Goal: Transaction & Acquisition: Purchase product/service

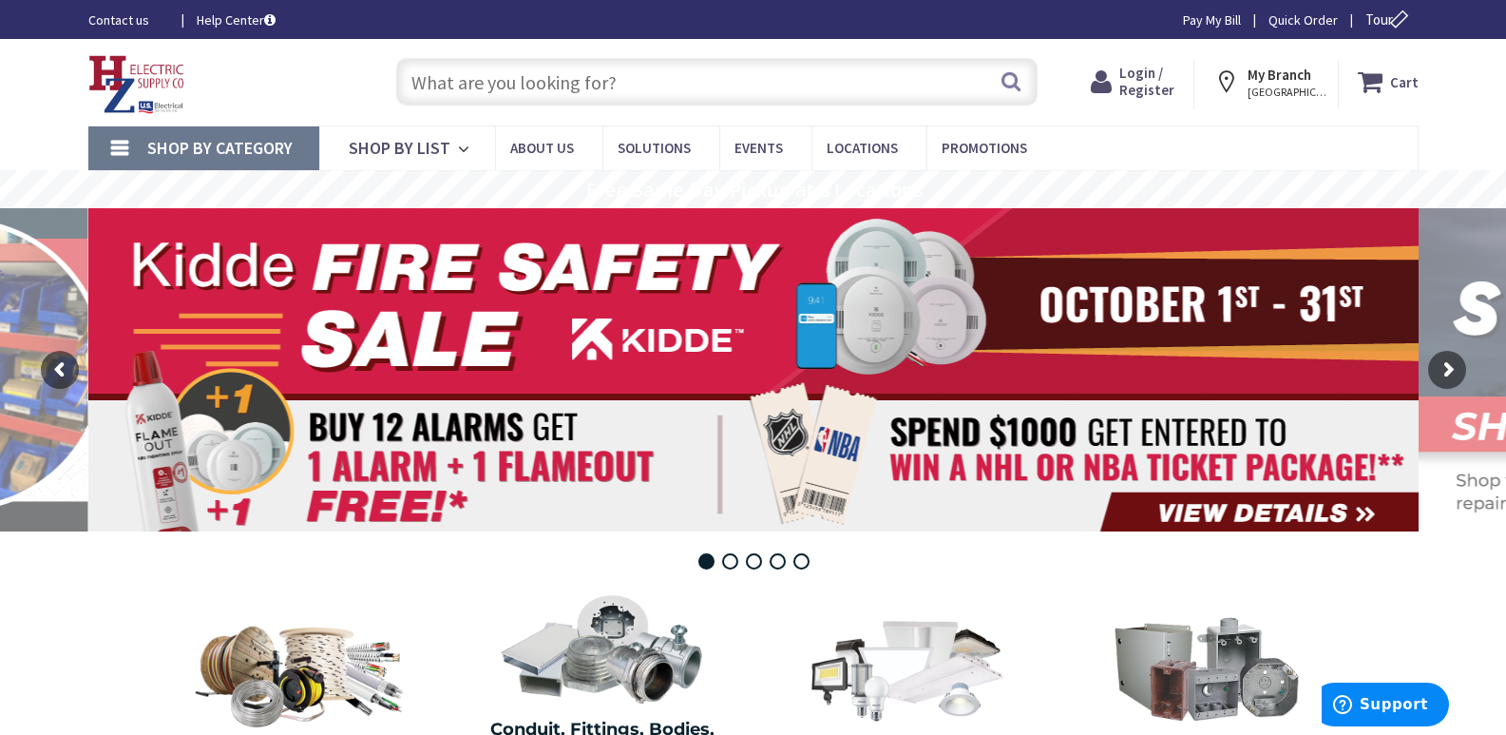
click at [446, 83] on input "text" at bounding box center [716, 82] width 641 height 48
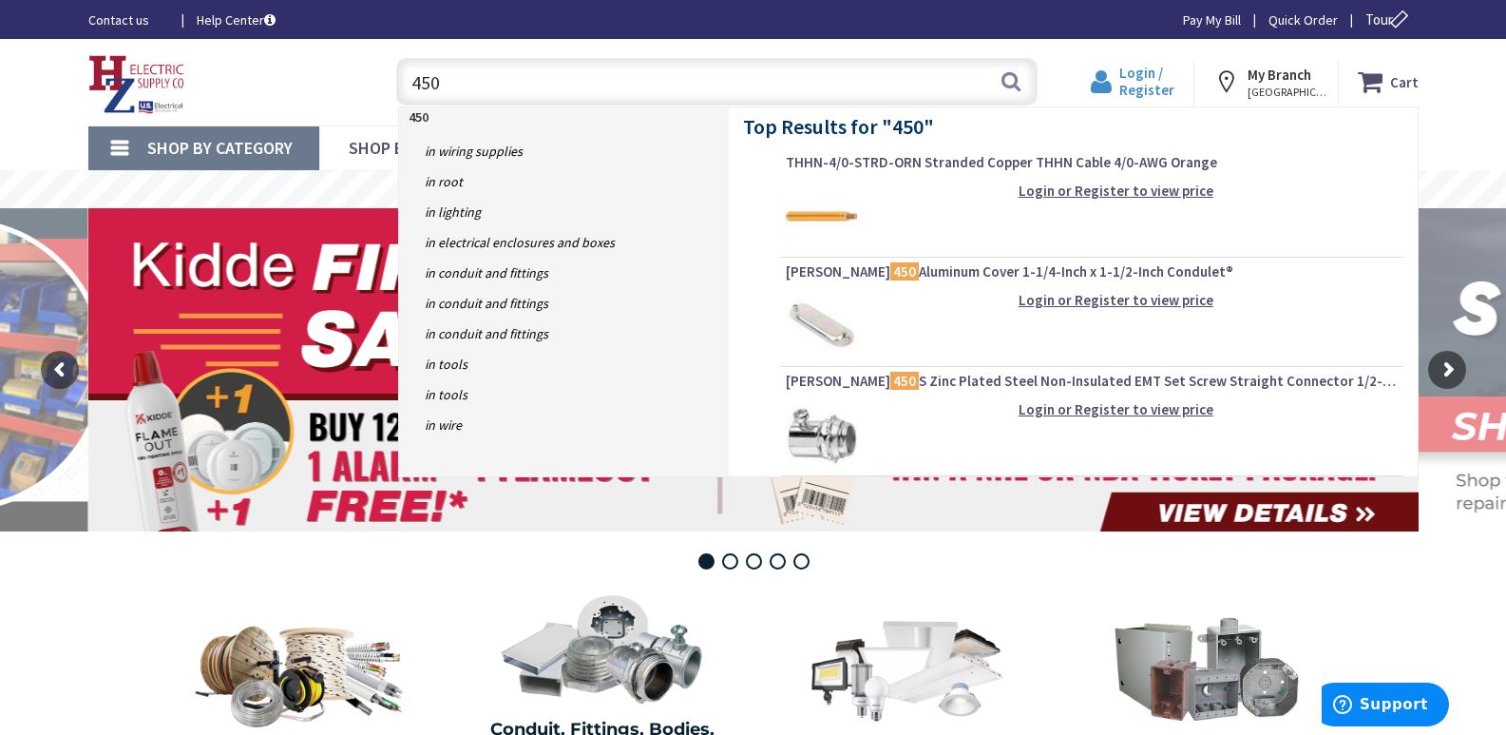
type input "450"
click at [1147, 80] on span "Login / Register" at bounding box center [1147, 81] width 55 height 35
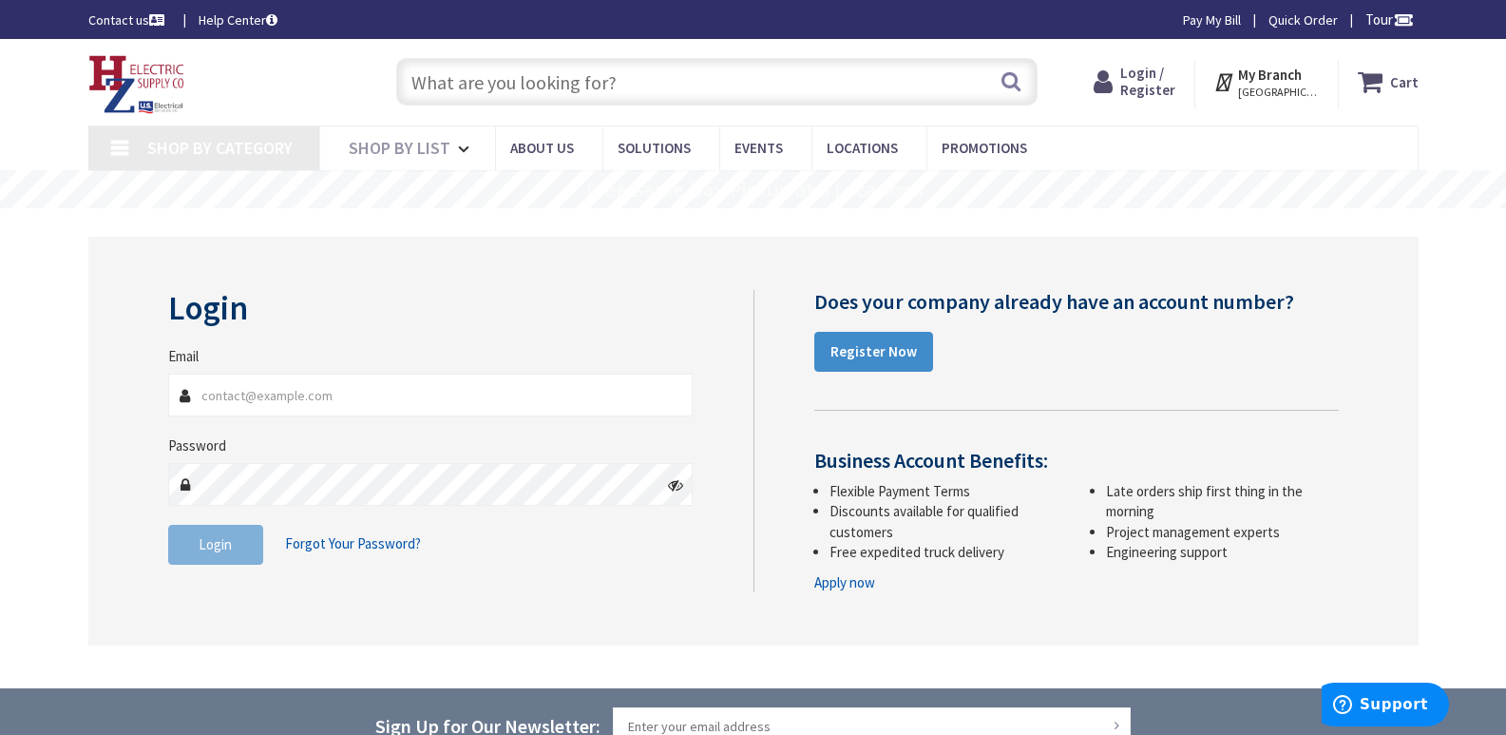
type input "[PERSON_NAME][GEOGRAPHIC_DATA], [GEOGRAPHIC_DATA]"
type input "[EMAIL_ADDRESS][DOMAIN_NAME]"
click at [242, 545] on button "Login" at bounding box center [215, 545] width 95 height 40
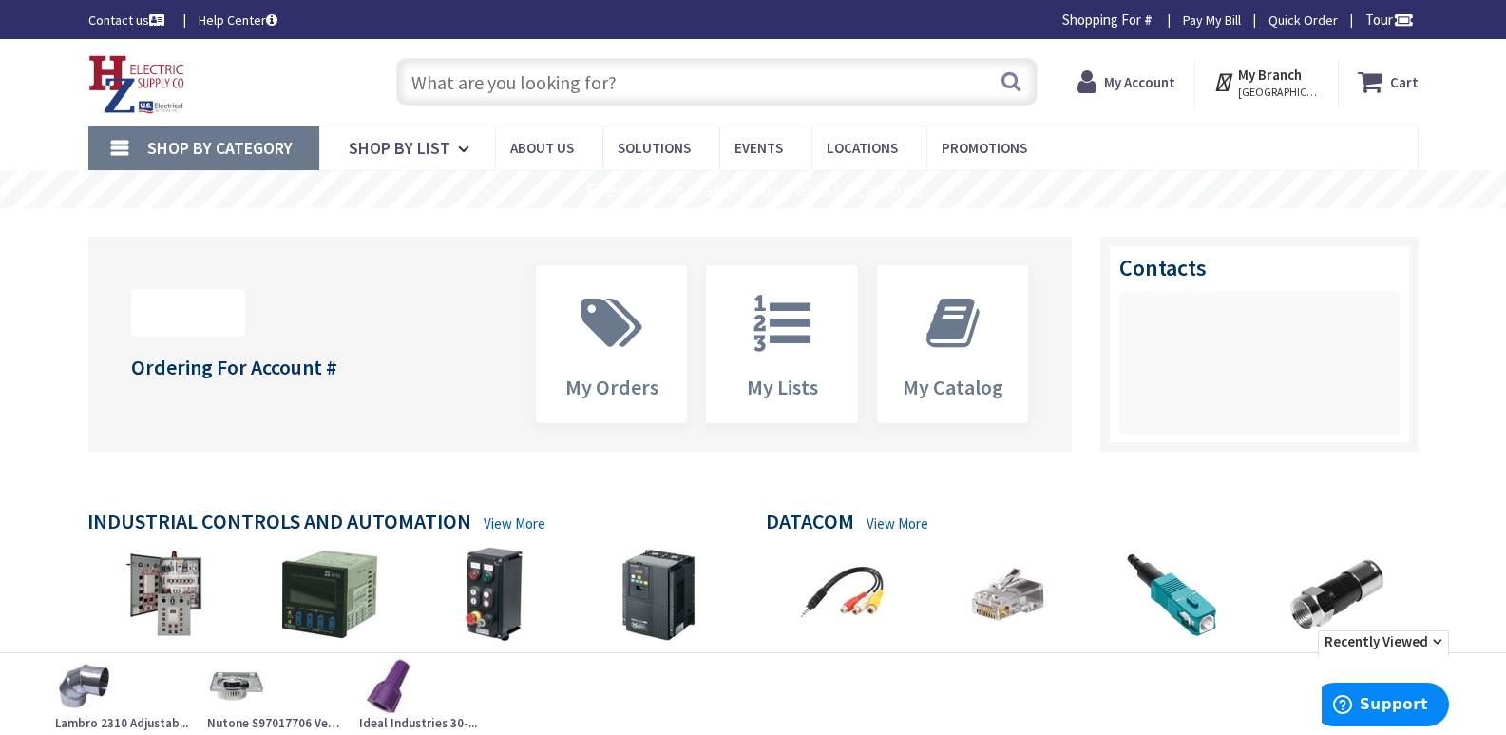
click at [461, 78] on input "text" at bounding box center [716, 82] width 641 height 48
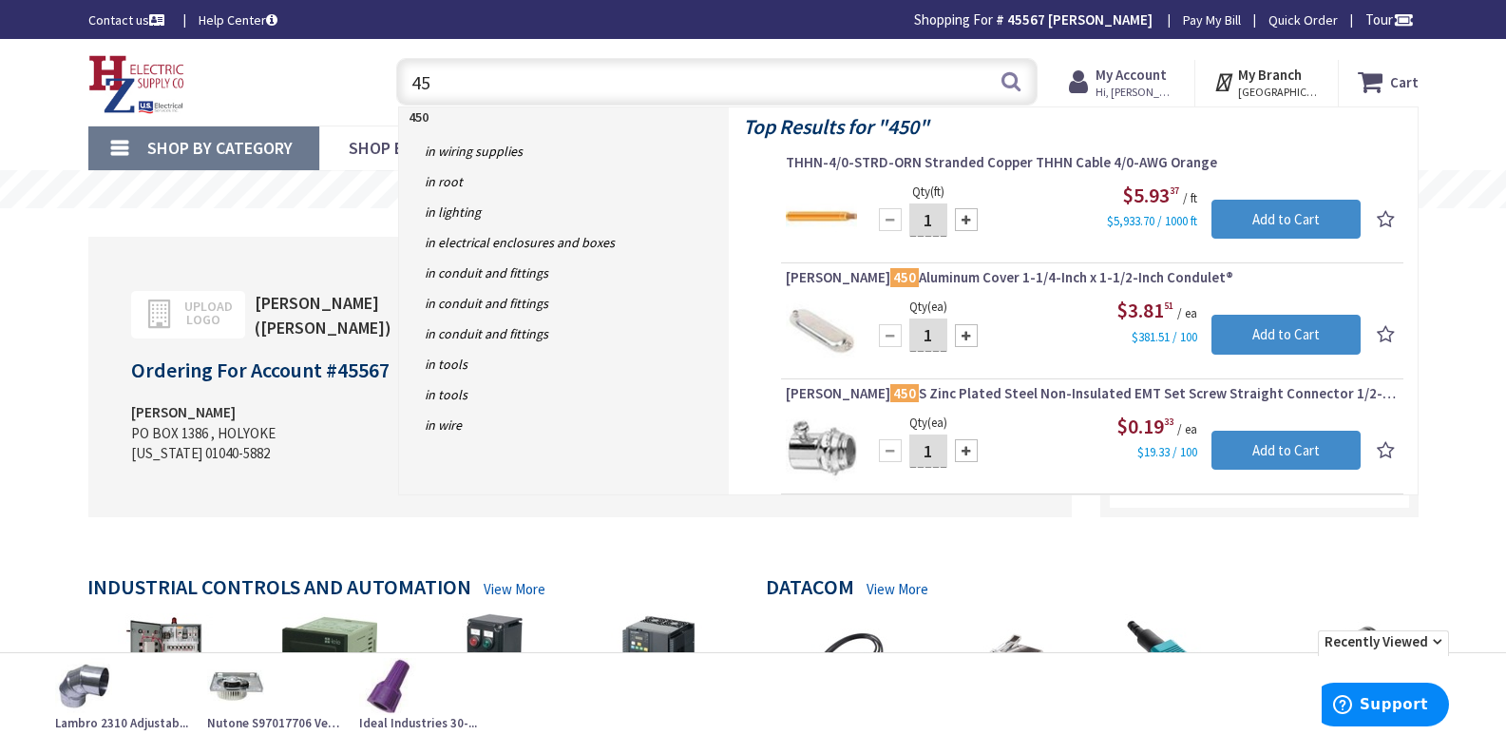
type input "4"
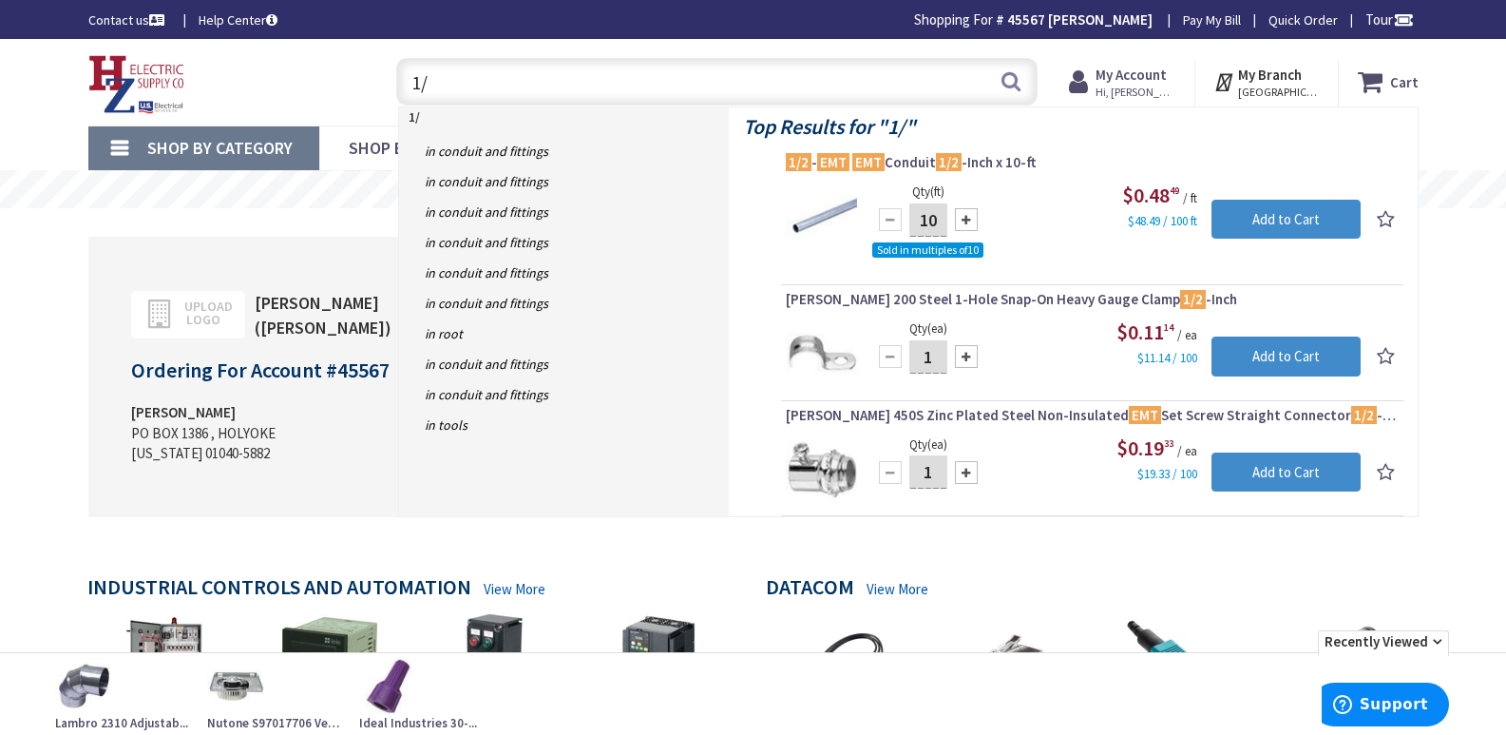
type input "1"
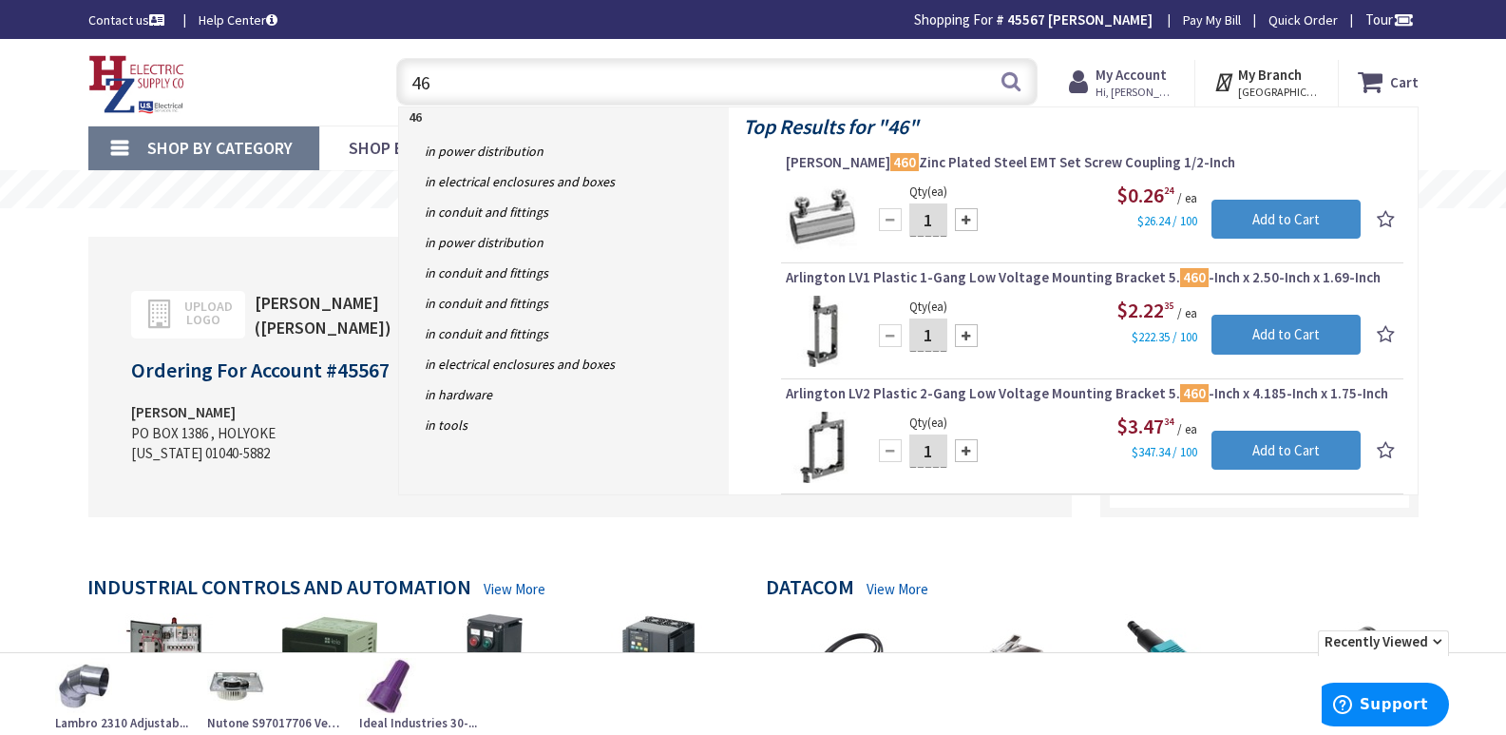
type input "4"
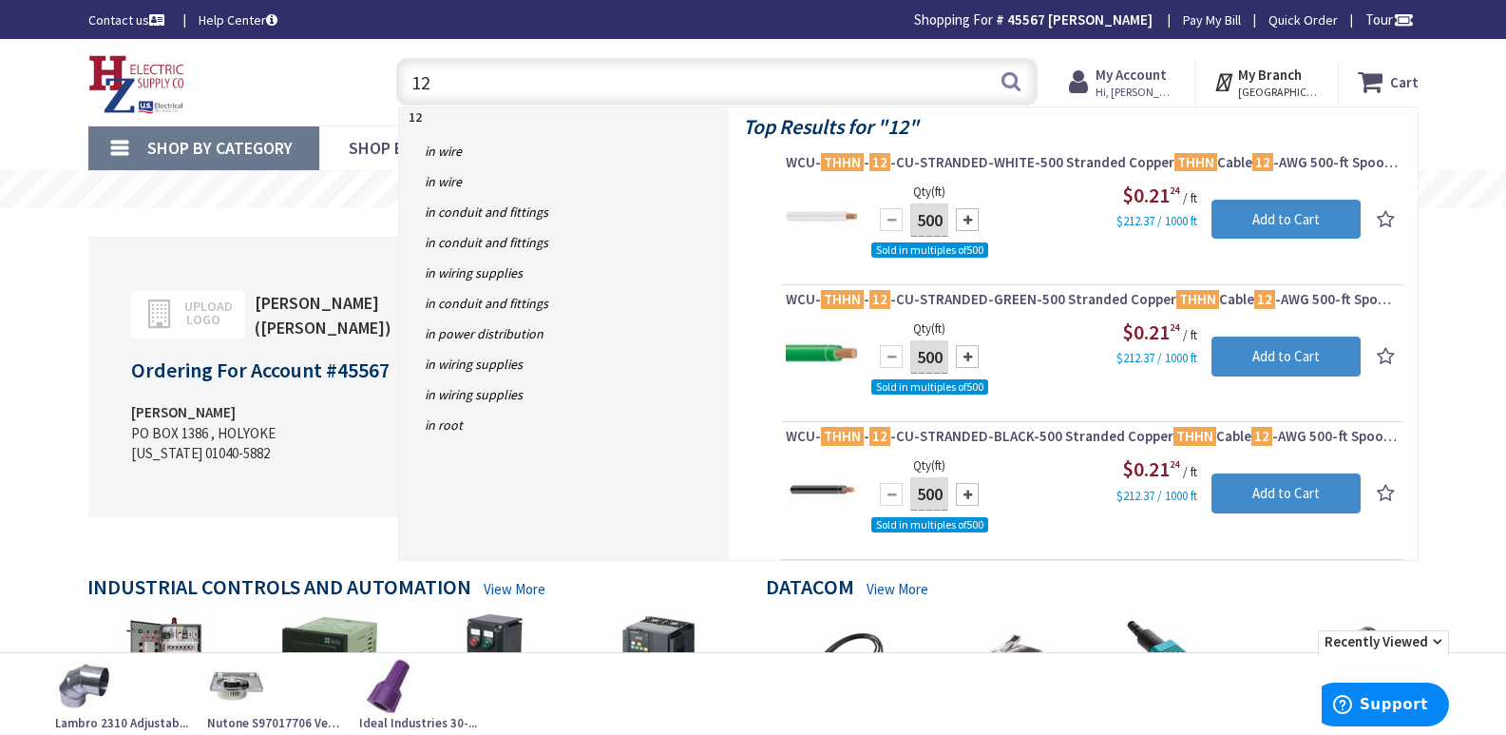
type input "1"
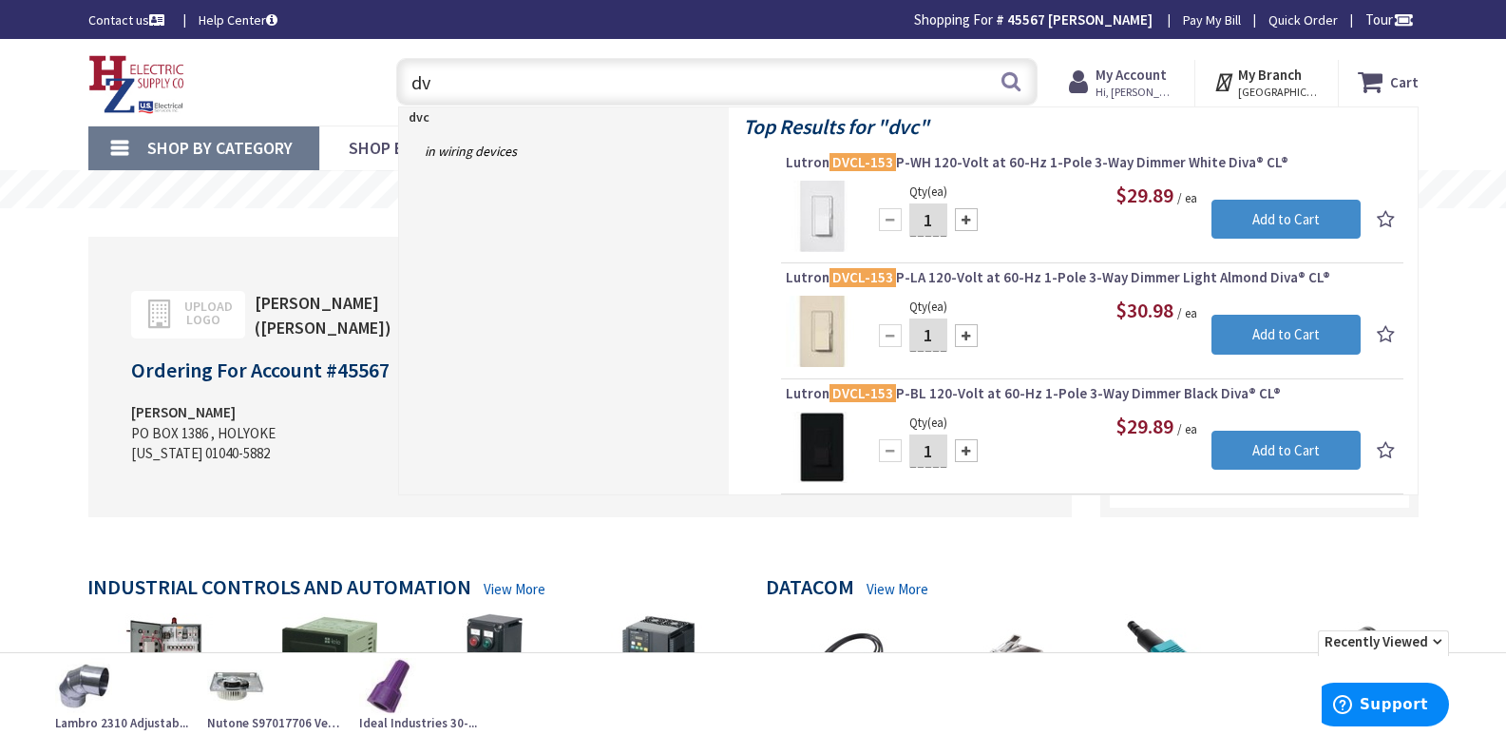
type input "d"
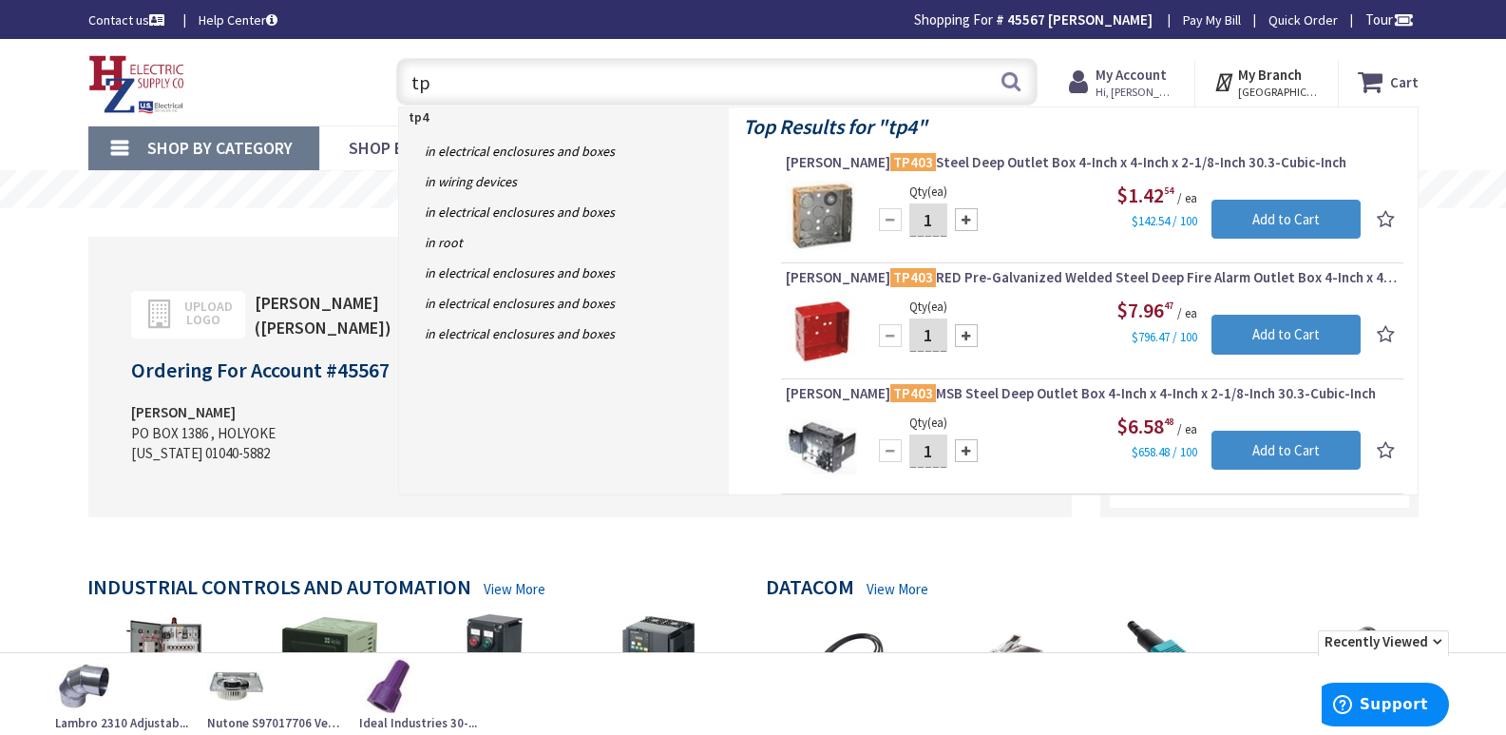
type input "t"
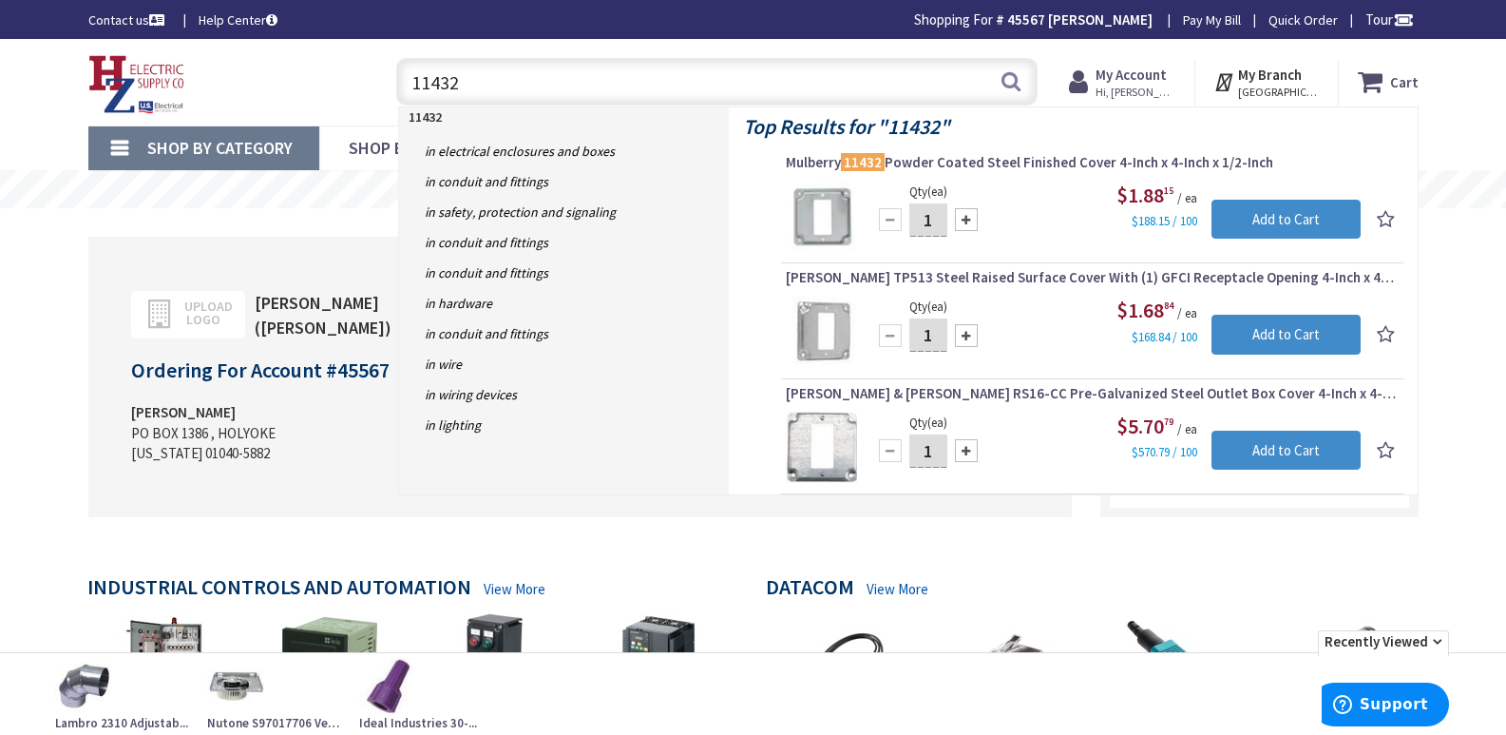
type input "11432"
